Goal: Task Accomplishment & Management: Use online tool/utility

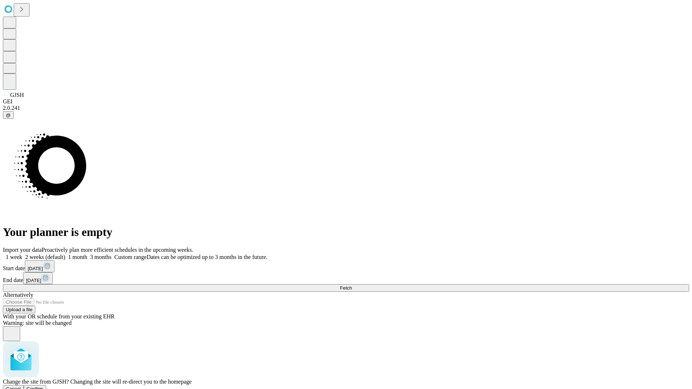
click at [44, 386] on span "Confirm" at bounding box center [35, 388] width 17 height 5
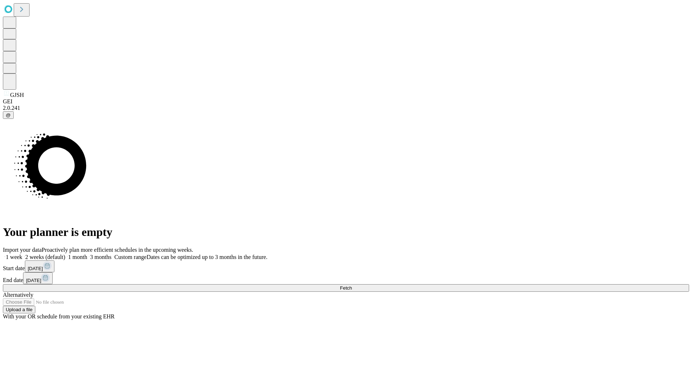
click at [65, 254] on label "2 weeks (default)" at bounding box center [43, 257] width 43 height 6
click at [352, 285] on span "Fetch" at bounding box center [346, 287] width 12 height 5
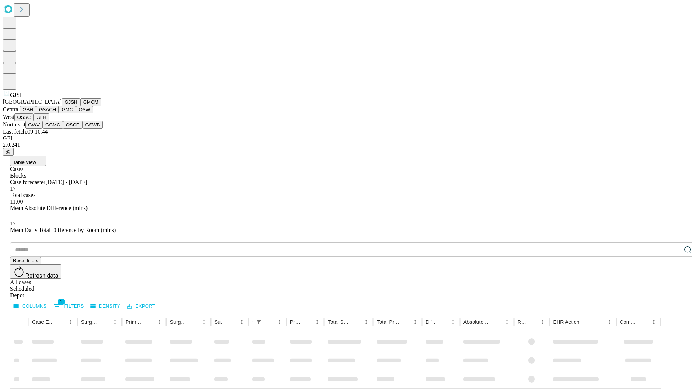
click at [80, 106] on button "GMCM" at bounding box center [90, 102] width 21 height 8
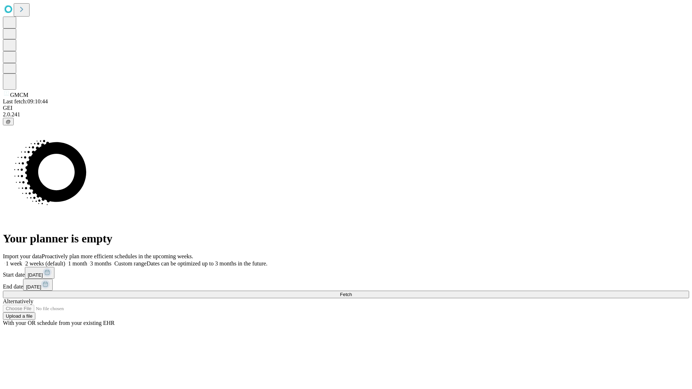
click at [65, 260] on label "2 weeks (default)" at bounding box center [43, 263] width 43 height 6
click at [352, 292] on span "Fetch" at bounding box center [346, 294] width 12 height 5
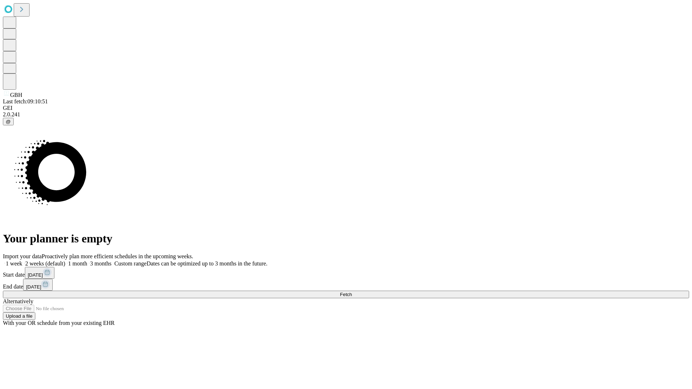
click at [352, 292] on span "Fetch" at bounding box center [346, 294] width 12 height 5
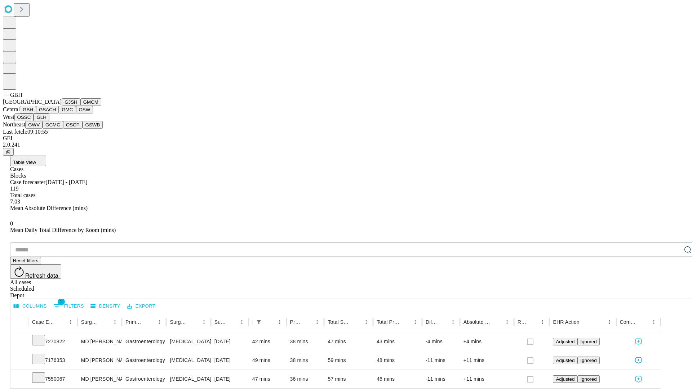
click at [56, 113] on button "GSACH" at bounding box center [47, 110] width 23 height 8
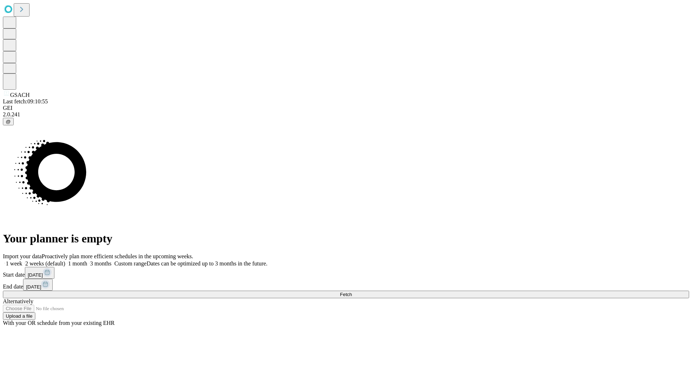
click at [65, 260] on label "2 weeks (default)" at bounding box center [43, 263] width 43 height 6
click at [352, 292] on span "Fetch" at bounding box center [346, 294] width 12 height 5
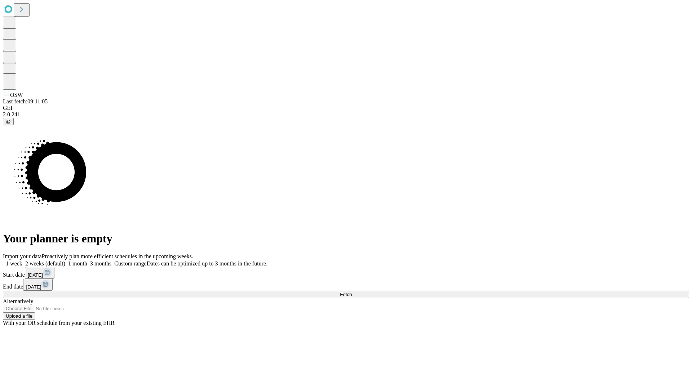
click at [65, 260] on label "2 weeks (default)" at bounding box center [43, 263] width 43 height 6
click at [352, 292] on span "Fetch" at bounding box center [346, 294] width 12 height 5
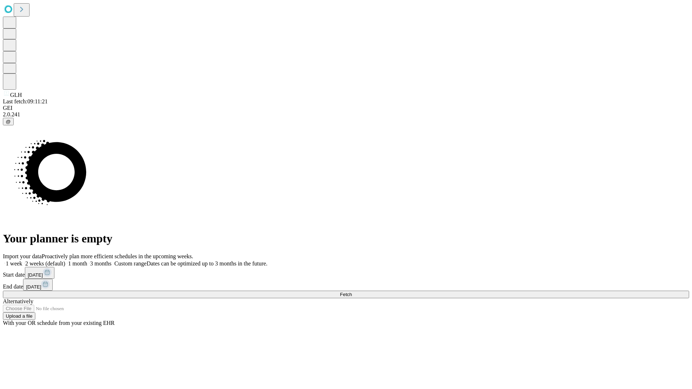
click at [65, 260] on label "2 weeks (default)" at bounding box center [43, 263] width 43 height 6
click at [352, 292] on span "Fetch" at bounding box center [346, 294] width 12 height 5
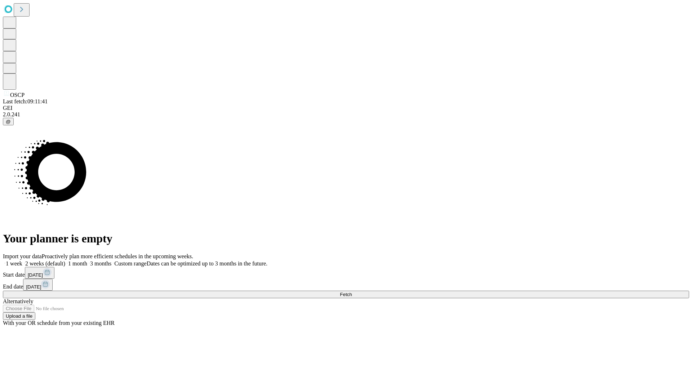
click at [352, 292] on span "Fetch" at bounding box center [346, 294] width 12 height 5
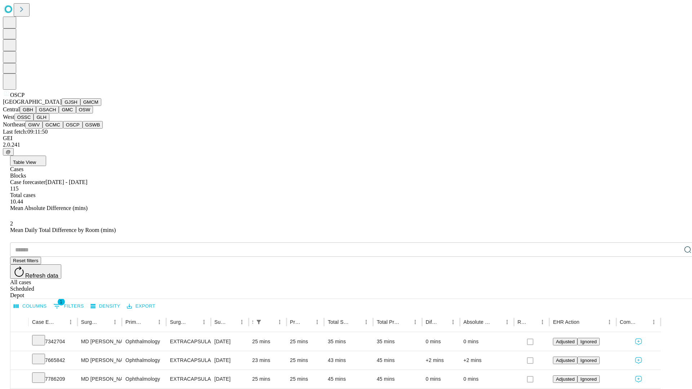
click at [82, 129] on button "GSWB" at bounding box center [92, 125] width 21 height 8
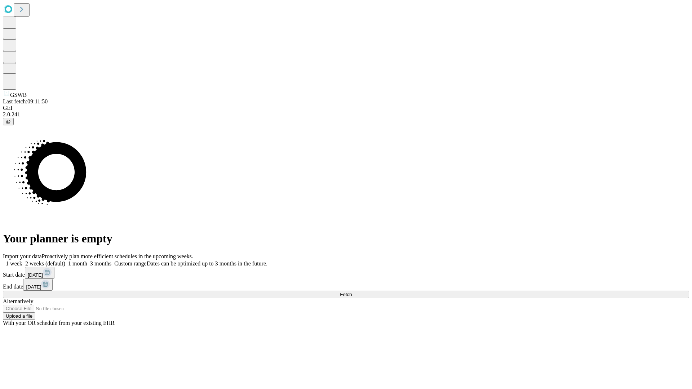
click at [65, 260] on label "2 weeks (default)" at bounding box center [43, 263] width 43 height 6
click at [352, 292] on span "Fetch" at bounding box center [346, 294] width 12 height 5
